Goal: Transaction & Acquisition: Download file/media

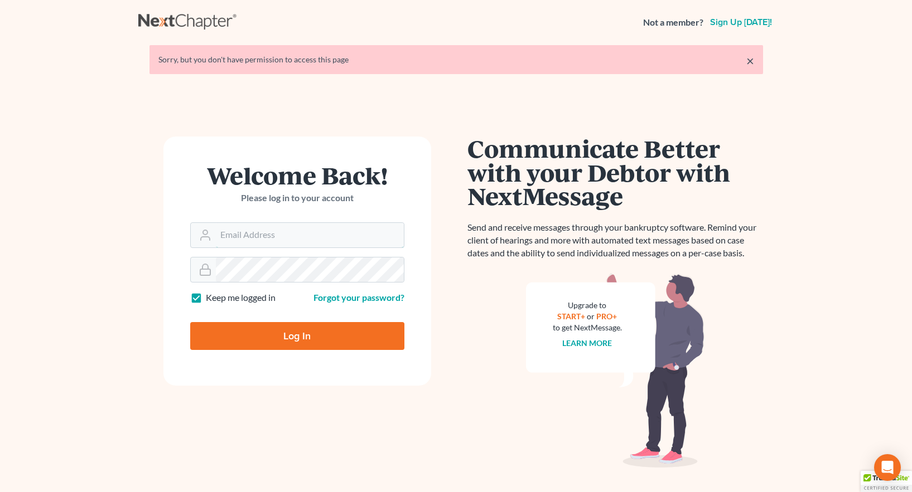
type input "[EMAIL_ADDRESS][DOMAIN_NAME]"
click at [295, 338] on input "Log In" at bounding box center [297, 336] width 214 height 28
type input "Thinking..."
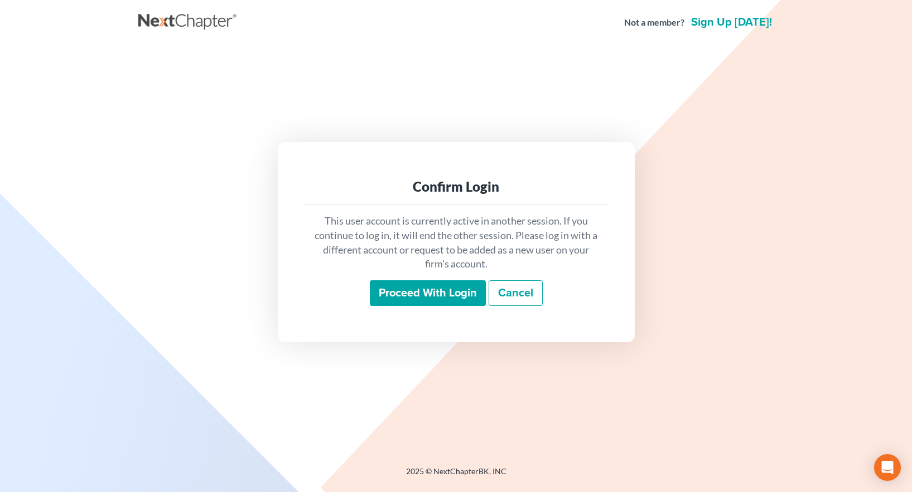
click at [435, 293] on input "Proceed with login" at bounding box center [428, 293] width 116 height 26
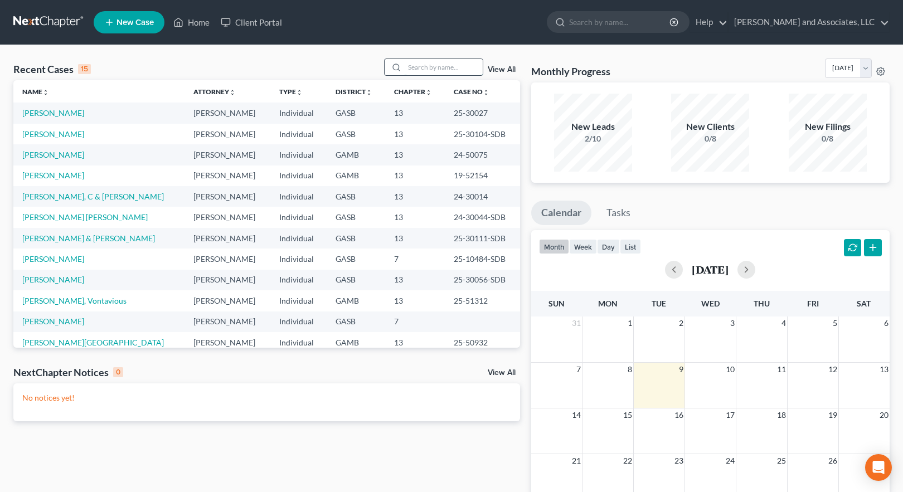
click at [414, 67] on input "search" at bounding box center [444, 67] width 78 height 16
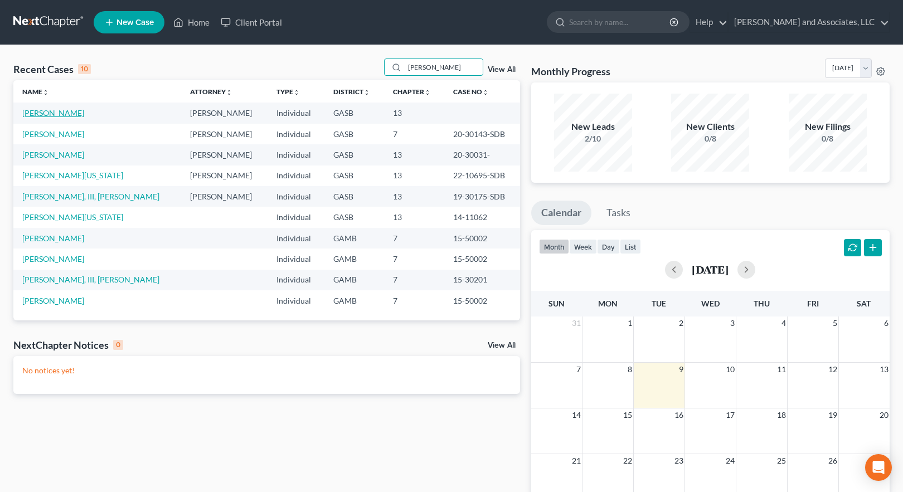
type input "Collins"
click at [59, 112] on link "Collins, Latreece" at bounding box center [53, 112] width 62 height 9
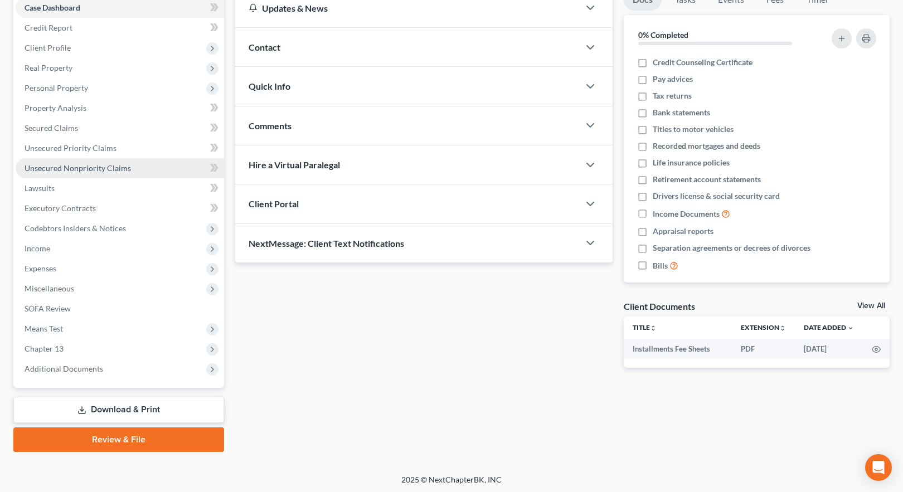
scroll to position [120, 0]
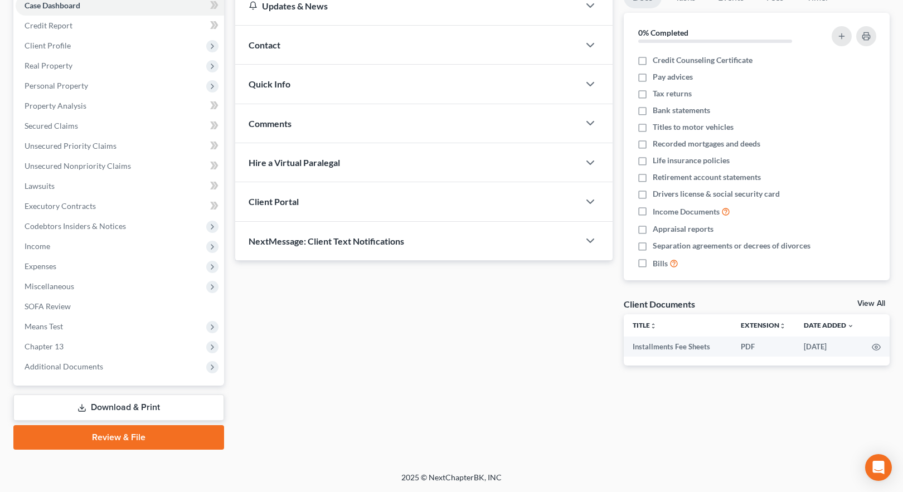
click at [128, 408] on link "Download & Print" at bounding box center [118, 408] width 211 height 26
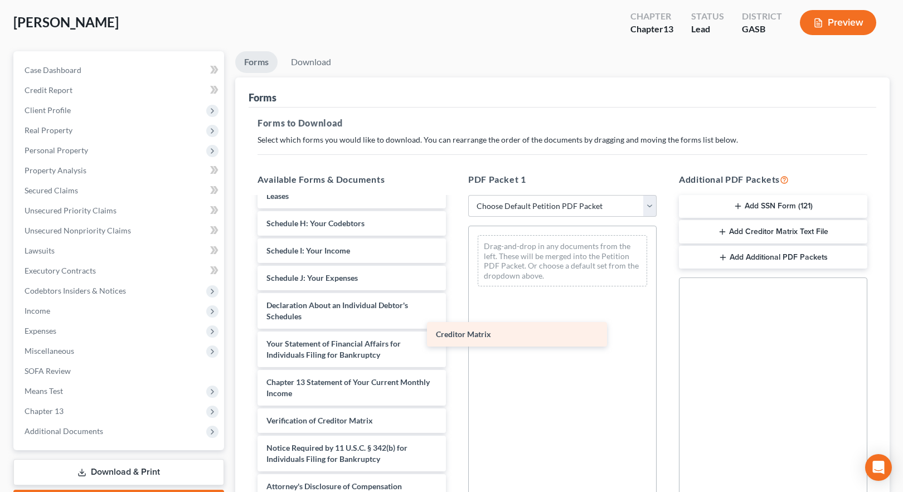
scroll to position [250, 0]
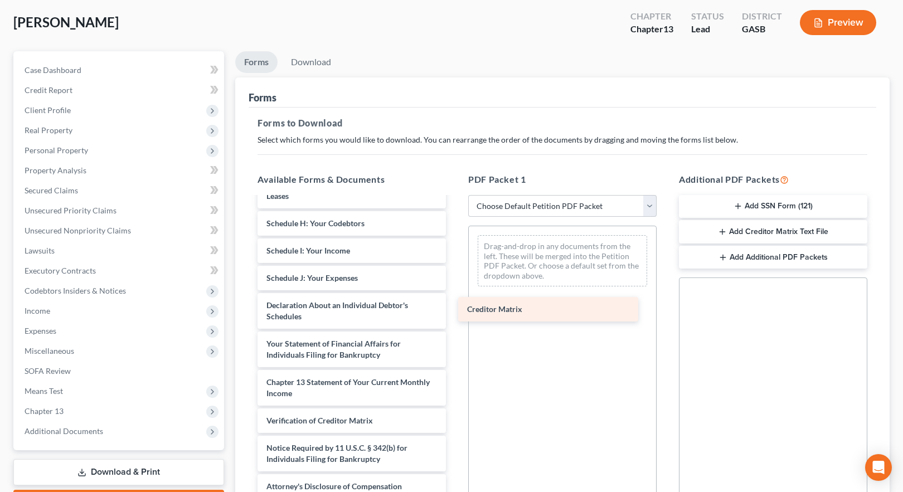
drag, startPoint x: 336, startPoint y: 395, endPoint x: 537, endPoint y: 311, distance: 217.7
click at [455, 311] on div "Creditor Matrix Installments Fee Sheets Voluntary Petition for Individuals Fili…" at bounding box center [352, 223] width 206 height 551
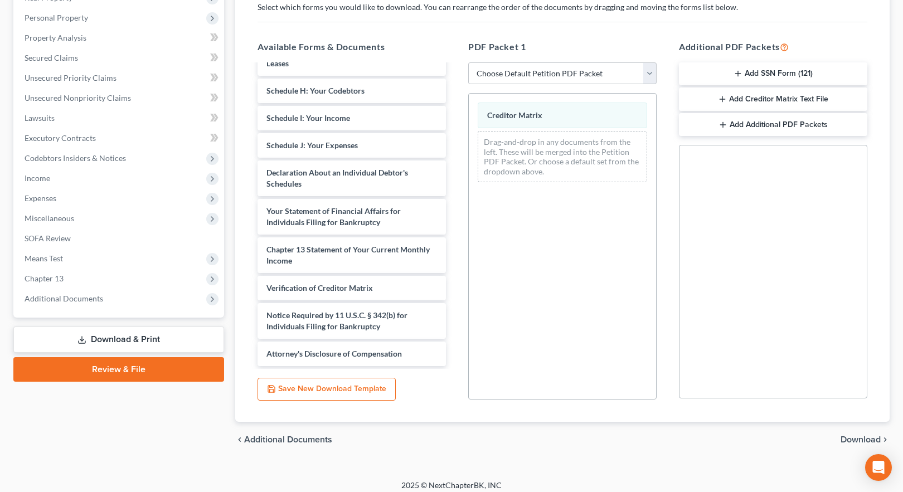
scroll to position [196, 0]
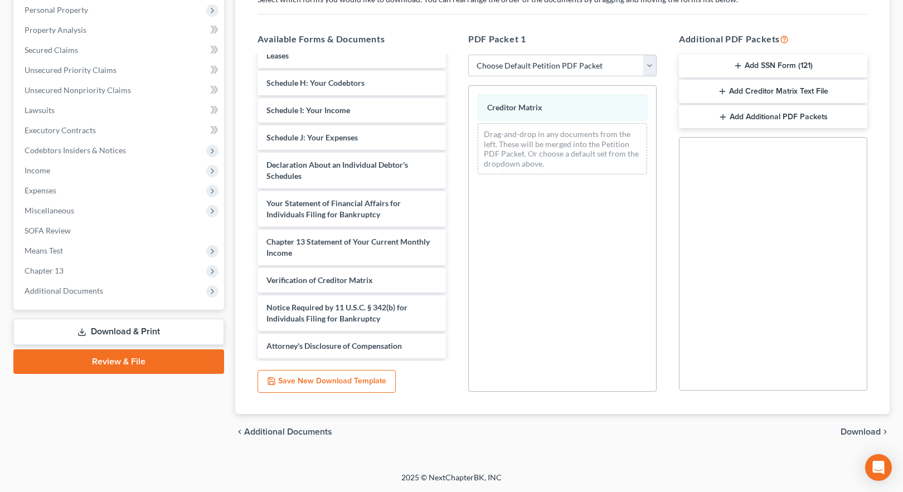
click at [857, 430] on span "Download" at bounding box center [861, 432] width 40 height 9
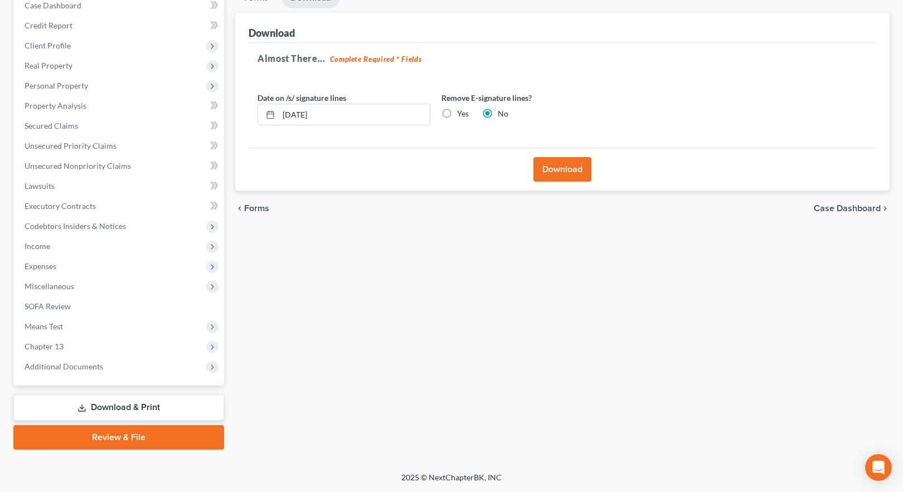
click at [562, 169] on button "Download" at bounding box center [563, 169] width 58 height 25
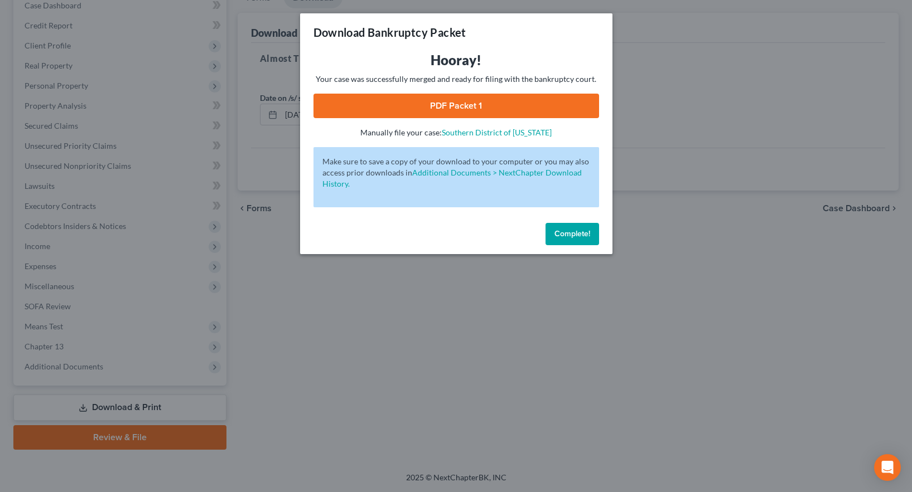
click at [448, 107] on link "PDF Packet 1" at bounding box center [455, 106] width 285 height 25
click at [580, 236] on span "Complete!" at bounding box center [572, 233] width 36 height 9
